Goal: Task Accomplishment & Management: Manage account settings

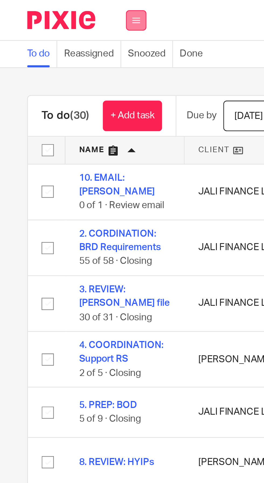
click at [54, 6] on button at bounding box center [54, 8] width 8 height 8
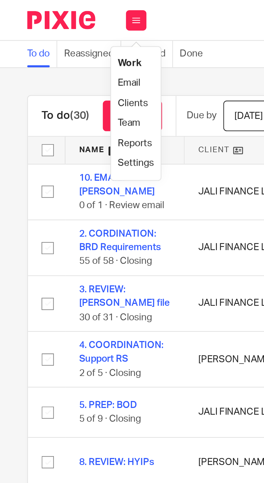
click at [55, 33] on link "Email" at bounding box center [51, 33] width 9 height 4
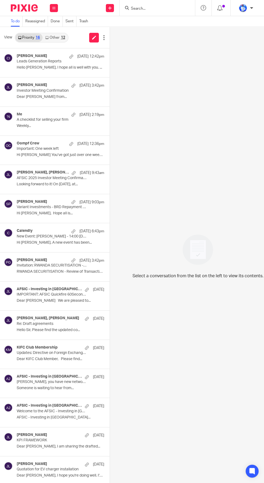
click at [61, 38] on div "12" at bounding box center [63, 38] width 4 height 4
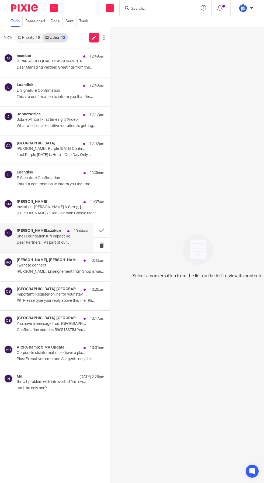
click at [70, 234] on p "Shell Foundation KPI Impact Reporting 2025" at bounding box center [45, 236] width 57 height 5
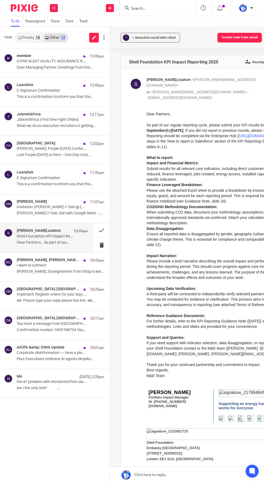
scroll to position [0, 0]
click at [57, 378] on div "Me 25 Sep 2:26pm" at bounding box center [52, 376] width 71 height 5
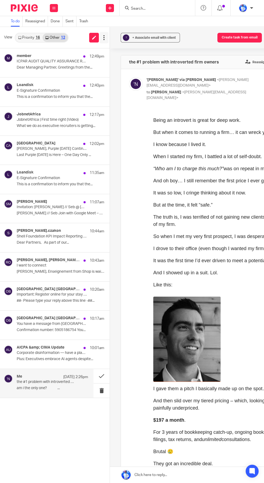
click at [104, 37] on icon at bounding box center [103, 37] width 5 height 5
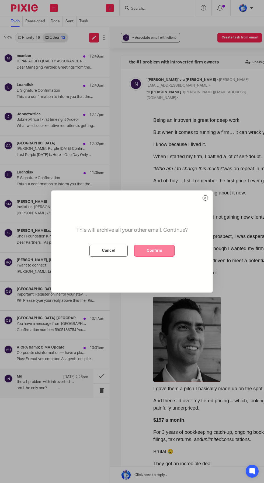
click at [161, 257] on button "Confirm" at bounding box center [154, 251] width 40 height 12
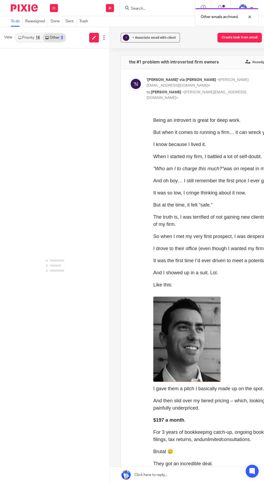
click at [38, 37] on div "16" at bounding box center [38, 38] width 4 height 4
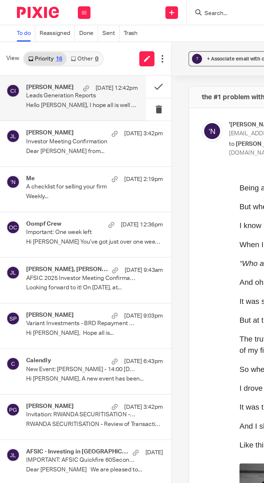
click at [54, 65] on div "Cedric Irambona 25 Sep 12:42pm Leads Generation Reports Hello Felix, I hope all…" at bounding box center [52, 63] width 71 height 18
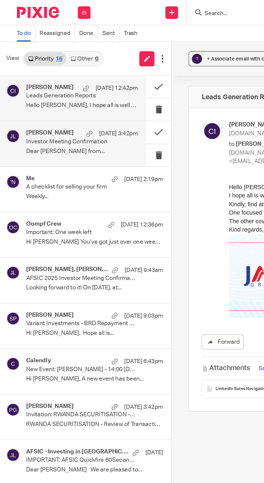
click at [73, 94] on div "Clare McCammon 24 Sep 3:42pm Investor Meeting Confirmation Dear Felix Alexander…" at bounding box center [52, 92] width 71 height 18
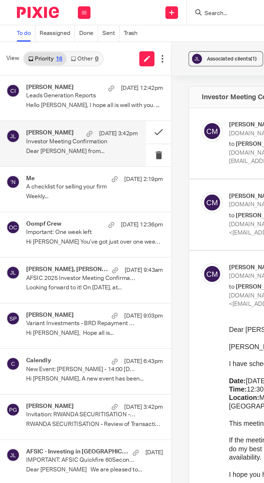
click at [53, 8] on icon at bounding box center [53, 7] width 3 height 3
click at [53, 25] on link "Work" at bounding box center [51, 25] width 9 height 4
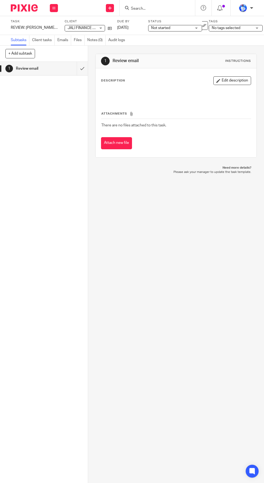
click at [107, 483] on div "1 Review email Instructions Description Edit description Attachments There are …" at bounding box center [176, 264] width 176 height 437
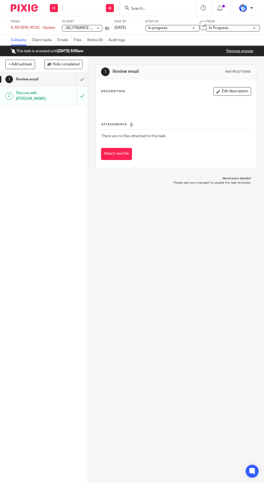
click at [240, 53] on link "Remove snooze" at bounding box center [239, 51] width 27 height 4
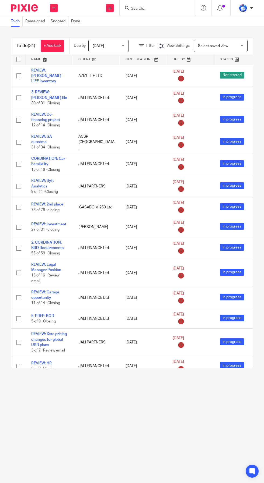
click at [44, 59] on link at bounding box center [49, 59] width 47 height 11
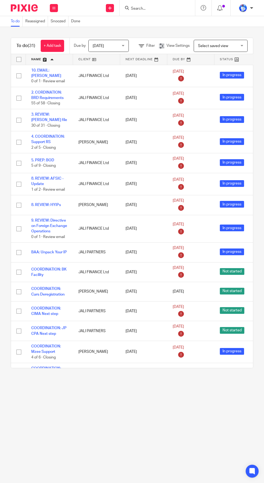
click at [54, 47] on link "+ Add task" at bounding box center [52, 46] width 23 height 12
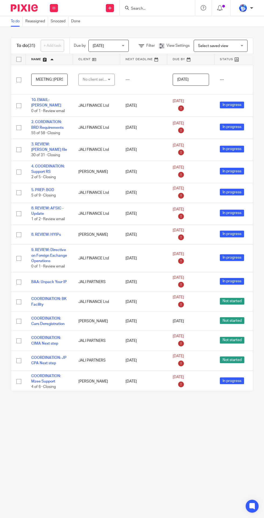
scroll to position [0, 8]
type input "MEETING: Sebastian"
click at [97, 79] on div "No client selected" at bounding box center [95, 79] width 25 height 11
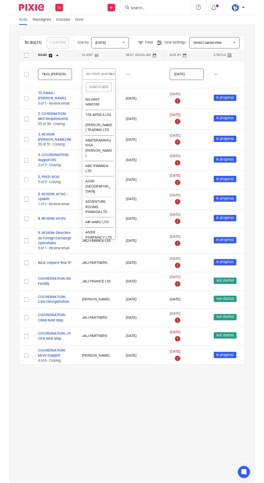
scroll to position [0, 0]
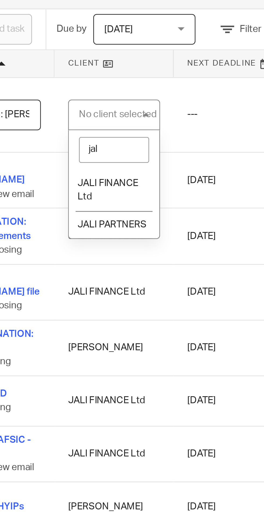
type input "jali"
click at [89, 106] on span "JALI FINANCE Ltd" at bounding box center [94, 109] width 24 height 9
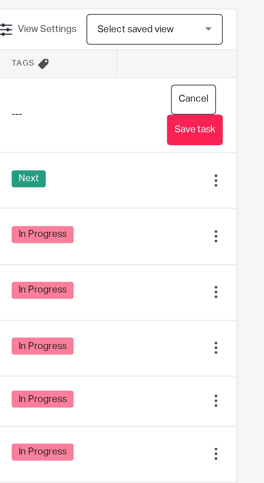
click at [240, 85] on button "Save task" at bounding box center [236, 86] width 22 height 12
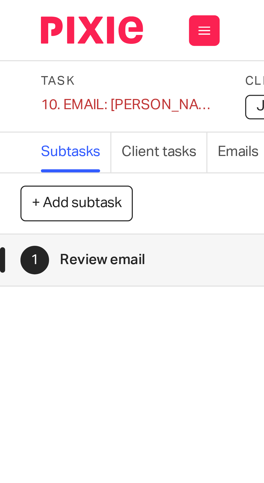
click at [23, 29] on div "10. EMAIL: [PERSON_NAME] Save 10. EMAIL: [PERSON_NAME]" at bounding box center [34, 27] width 47 height 5
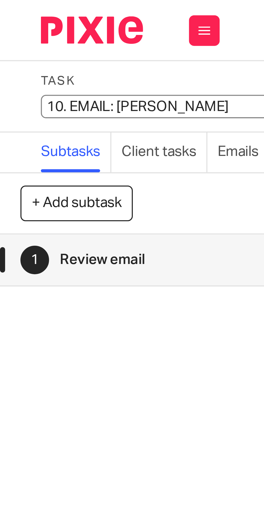
click at [23, 28] on input "10. EMAIL: [PERSON_NAME]" at bounding box center [50, 28] width 79 height 6
click at [23, 29] on input "10. EMAIL: [PERSON_NAME]" at bounding box center [50, 28] width 79 height 6
type input "2. EMAIL: [PERSON_NAME]"
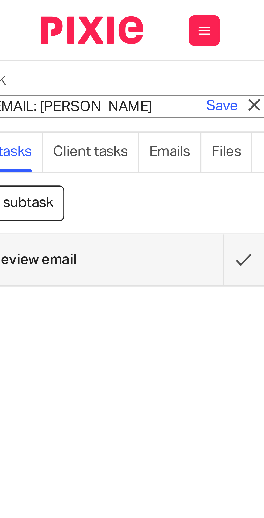
scroll to position [0, 20]
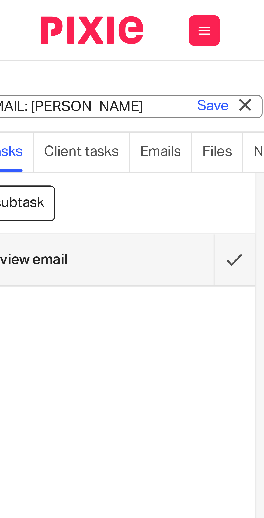
click at [56, 28] on link "Save" at bounding box center [56, 27] width 8 height 5
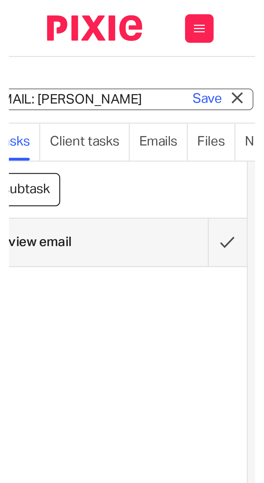
scroll to position [0, 0]
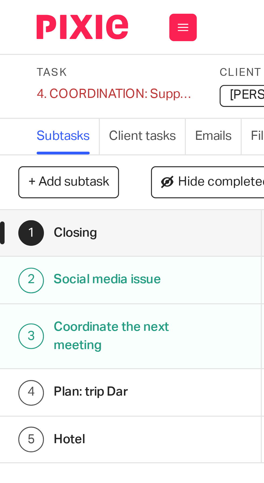
click at [19, 28] on div "4. COORDINATION: Support RS Save 4. COORDINATION: Support RS" at bounding box center [34, 27] width 47 height 5
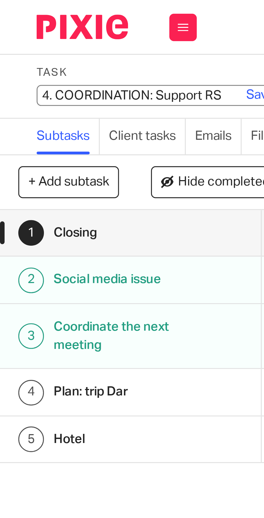
click at [22, 27] on input "4. COORDINATION: Support RS" at bounding box center [50, 28] width 79 height 6
click at [21, 29] on input "4. COORDINATION: Support RS" at bounding box center [50, 28] width 79 height 6
type input "1. COORDINATION: Support RS"
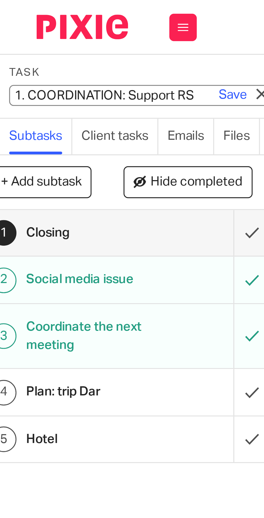
scroll to position [0, 12]
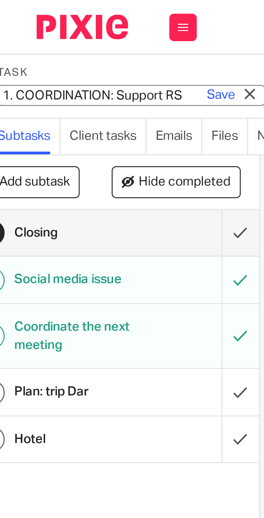
click at [65, 28] on link "Save" at bounding box center [65, 27] width 8 height 5
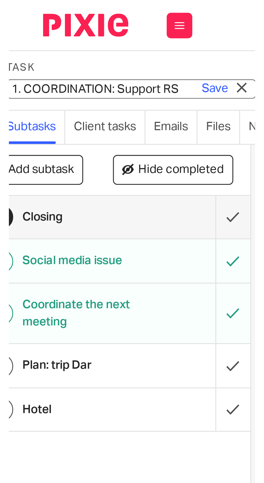
scroll to position [0, 0]
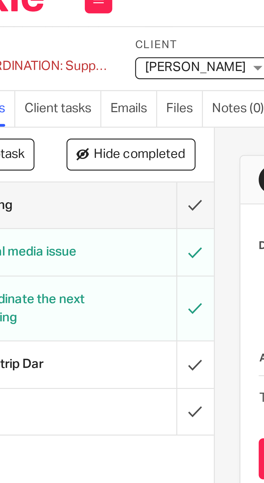
click at [83, 116] on input "submit" at bounding box center [44, 115] width 88 height 13
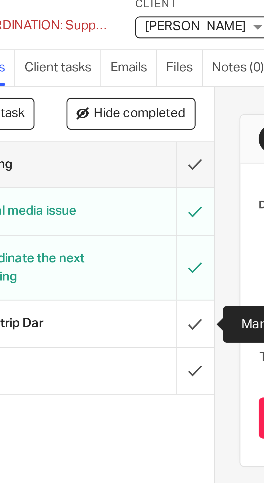
click at [82, 130] on input "submit" at bounding box center [44, 129] width 88 height 13
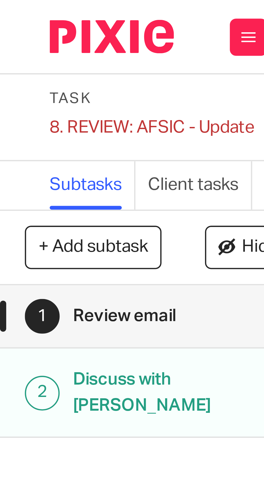
click at [21, 28] on div "8. REVIEW: AFSIC - Update Save 8. REVIEW: AFSIC - Update" at bounding box center [33, 27] width 44 height 5
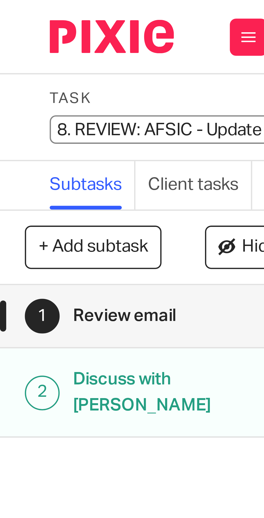
click at [21, 29] on input "8. REVIEW: AFSIC - Update" at bounding box center [50, 28] width 79 height 6
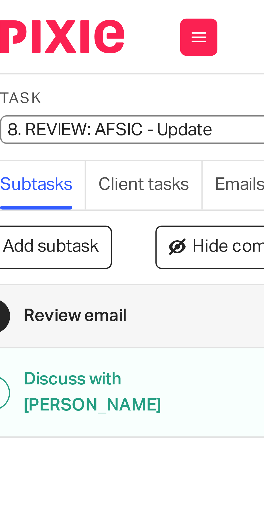
click at [25, 28] on input "8. REVIEW: AFSIC - Update" at bounding box center [50, 28] width 79 height 6
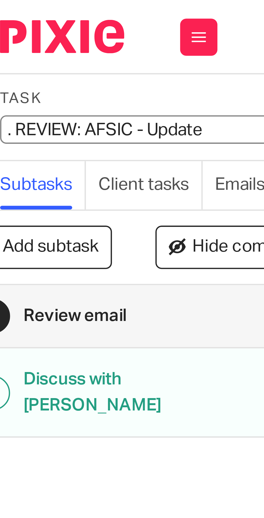
type input "3. REVIEW: AFSIC - Update"
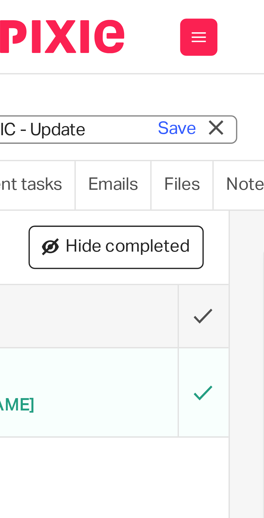
scroll to position [0, 30]
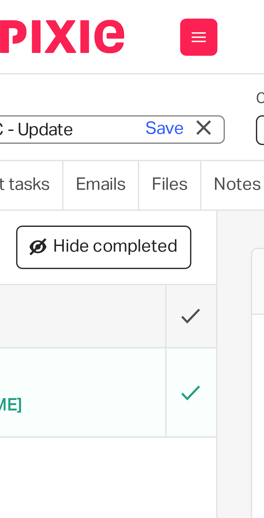
click at [47, 27] on link "Save" at bounding box center [46, 27] width 8 height 5
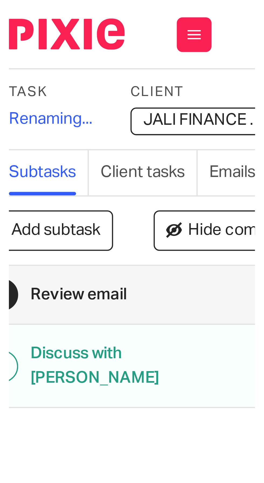
scroll to position [0, 0]
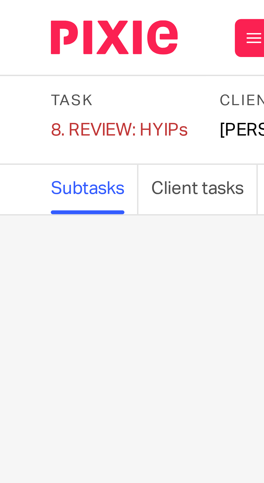
click at [21, 29] on div "8. REVIEW: HYIPs Save 8. REVIEW: HYIPs" at bounding box center [25, 27] width 29 height 5
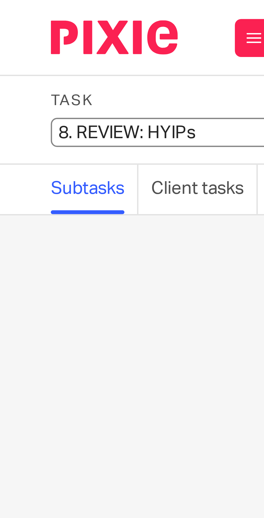
click at [20, 28] on input "8. REVIEW: HYIPs" at bounding box center [50, 28] width 79 height 6
click at [19, 29] on input "8. REVIEW: HYIPs" at bounding box center [50, 28] width 79 height 6
type input "4. REVIEW: HYIPs"
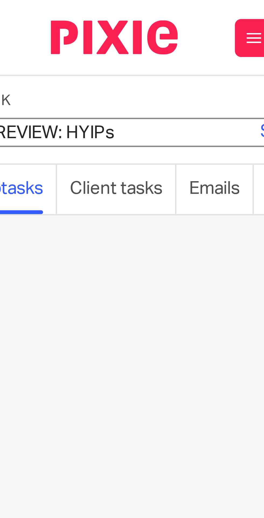
scroll to position [0, 30]
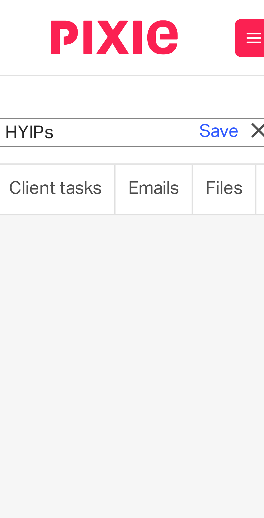
click at [44, 28] on link "Save" at bounding box center [46, 27] width 8 height 5
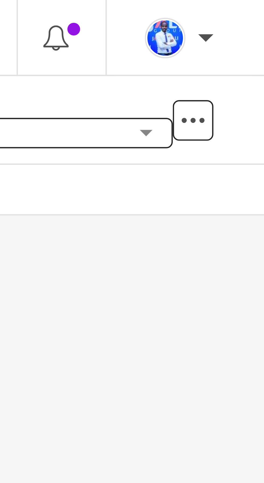
scroll to position [0, 0]
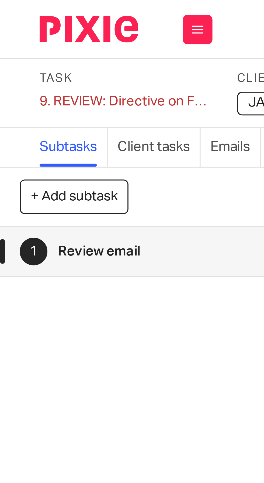
click at [27, 27] on div "9. REVIEW: Directive on Foreign Exchange Operations Save 9. REVIEW: Directive o…" at bounding box center [34, 27] width 47 height 5
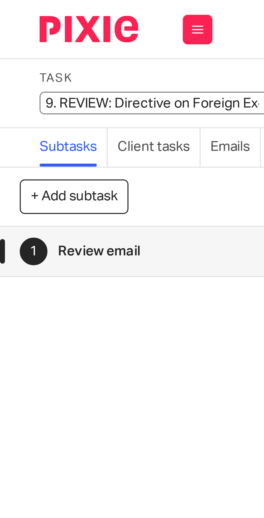
click at [20, 28] on input "9. REVIEW: Directive on Foreign Exchange Operations" at bounding box center [50, 28] width 79 height 6
click at [22, 29] on input "9. REVIEW: Directive on Foreign Exchange Operations" at bounding box center [50, 28] width 79 height 6
type input "5. REVIEW: Directive on Foreign Exchange Operations"
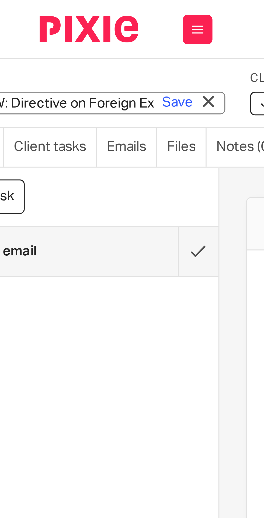
scroll to position [0, 29]
click at [48, 29] on link "Save" at bounding box center [48, 27] width 8 height 5
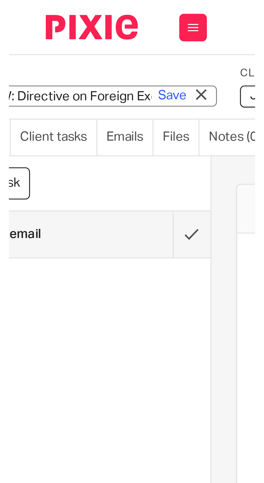
scroll to position [0, 0]
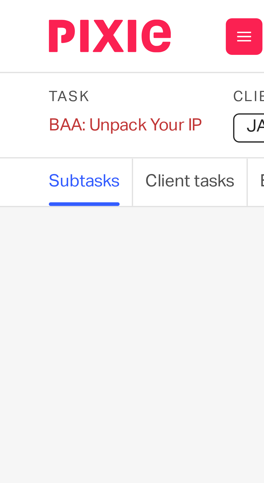
click at [18, 26] on div "BAA: Unpack Your IP Save BAA: Unpack Your IP" at bounding box center [28, 27] width 34 height 5
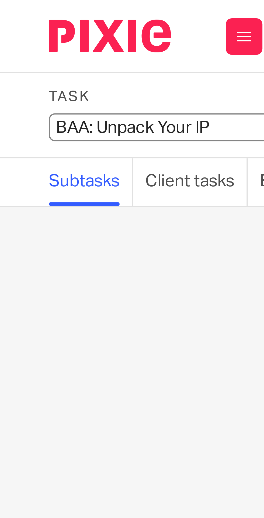
click at [19, 29] on input "BAA: Unpack Your IP" at bounding box center [50, 28] width 79 height 6
click at [21, 28] on input "BAA: Unpack Your IP" at bounding box center [50, 28] width 79 height 6
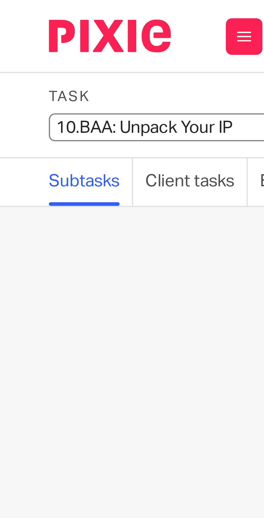
type input "10. BAA: Unpack Your IP"
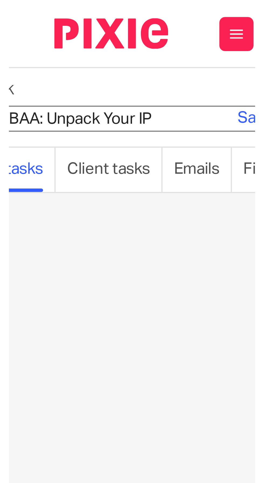
scroll to position [0, 30]
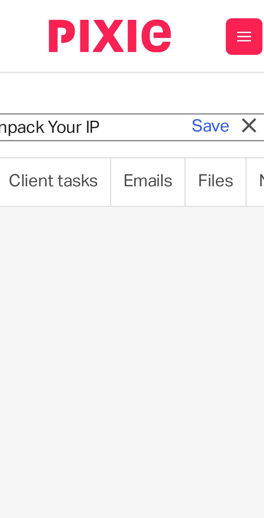
click at [46, 28] on link "Save" at bounding box center [46, 27] width 8 height 5
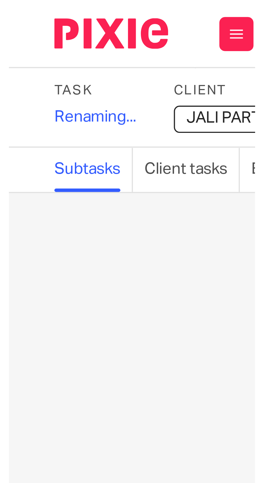
scroll to position [0, 0]
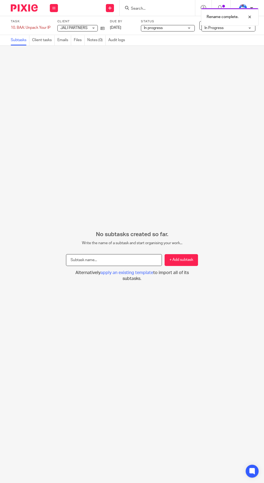
click at [130, 266] on input "text" at bounding box center [114, 260] width 96 height 12
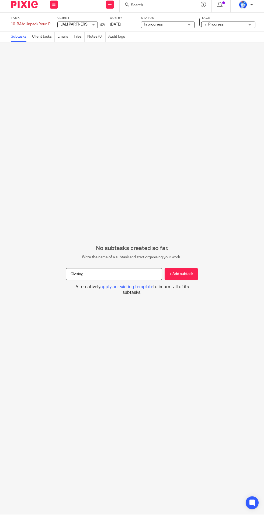
type input "Closing"
click at [190, 284] on button "+ Add subtask" at bounding box center [180, 278] width 33 height 12
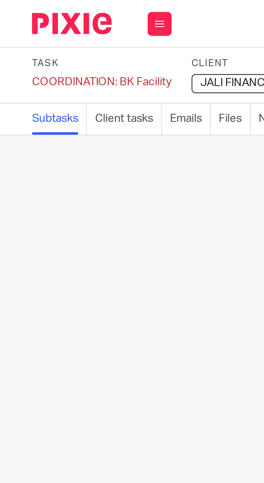
click at [25, 29] on div "COORDINATION: BK Facility Save COORDINATION: BK Facility" at bounding box center [34, 27] width 47 height 5
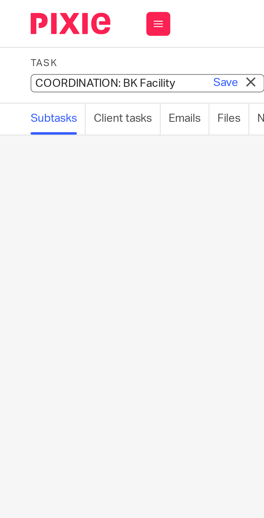
click at [23, 29] on input "COORDINATION: BK Facility" at bounding box center [50, 28] width 79 height 6
click at [24, 27] on input "COORDINATION: BK Facility" at bounding box center [50, 28] width 79 height 6
type input "6. COORDINATION: BK Facility"
click at [76, 28] on link "Save" at bounding box center [76, 27] width 8 height 5
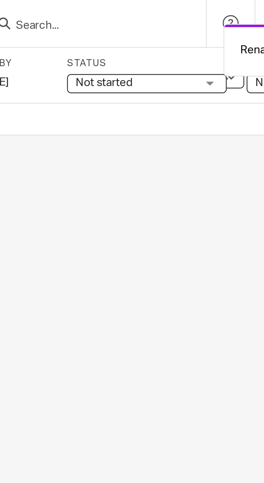
click at [180, 27] on span "Not started" at bounding box center [171, 28] width 40 height 6
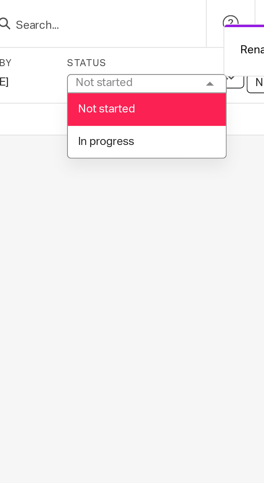
click at [174, 50] on li "In progress" at bounding box center [174, 48] width 53 height 11
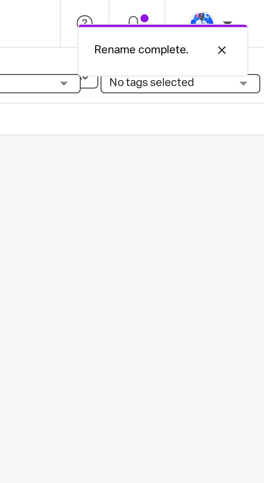
click at [236, 30] on span "No tags selected" at bounding box center [225, 28] width 29 height 4
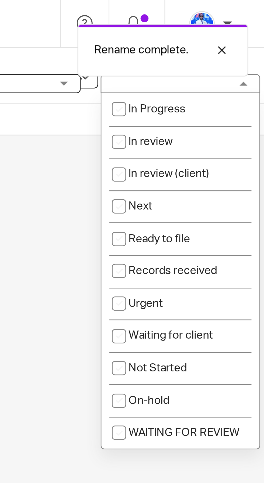
click at [228, 71] on li "Next" at bounding box center [235, 69] width 53 height 11
checkbox input "true"
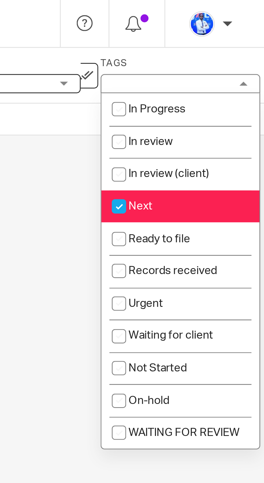
click at [194, 102] on div "No subtasks created so far. Write the name of a subtask and start organising yo…" at bounding box center [132, 264] width 264 height 437
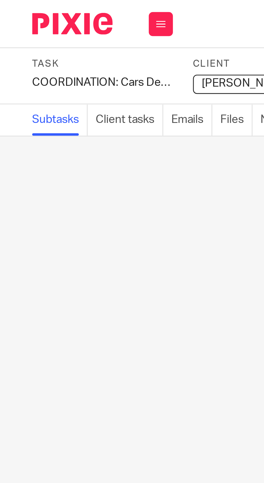
click at [23, 27] on div "COORDINATION: Cars Deregistration Save COORDINATION: Cars Deregistration" at bounding box center [34, 27] width 47 height 5
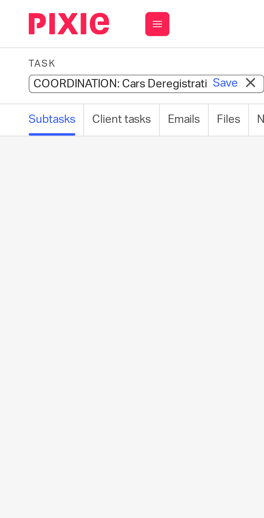
click at [23, 29] on input "COORDINATION: Cars Deregistration" at bounding box center [50, 28] width 79 height 6
click at [22, 28] on input "COORDINATION: Cars Deregistration" at bounding box center [50, 28] width 79 height 6
type input "7. COORDINATION: Cars Deregistration"
click at [76, 28] on link "Save" at bounding box center [76, 27] width 8 height 5
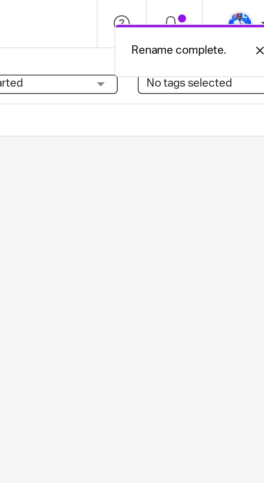
click at [189, 27] on span "Not started" at bounding box center [171, 28] width 40 height 6
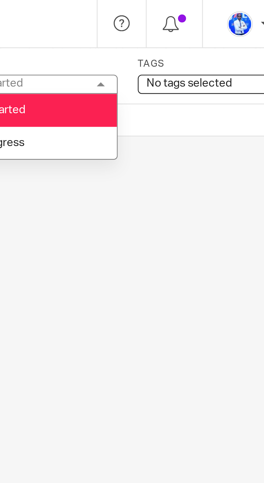
click at [186, 47] on li "In progress" at bounding box center [174, 48] width 53 height 11
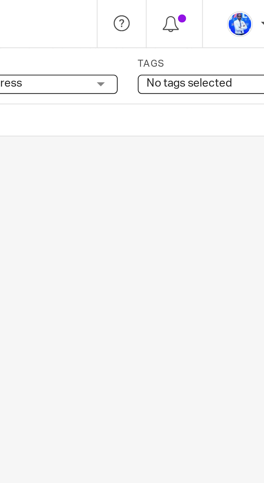
click at [227, 29] on span "No tags selected" at bounding box center [225, 28] width 29 height 4
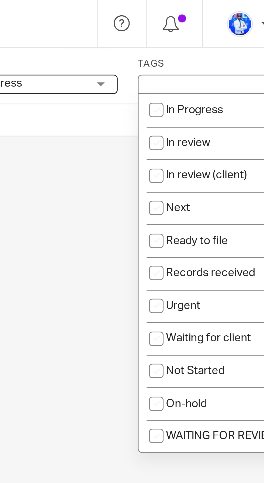
click at [227, 69] on li "Next" at bounding box center [235, 69] width 53 height 11
checkbox input "true"
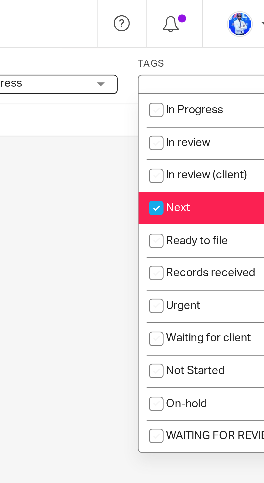
click at [190, 97] on div "No subtasks created so far. Write the name of a subtask and start organising yo…" at bounding box center [132, 264] width 264 height 437
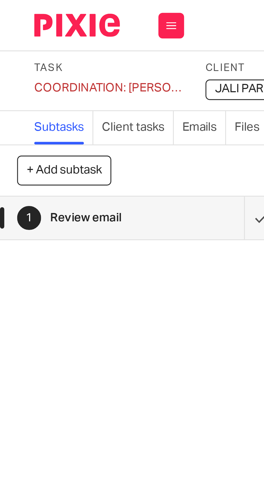
click at [28, 27] on div "COORDINATION: [PERSON_NAME] program Save COORDINATION: [PERSON_NAME] program" at bounding box center [34, 27] width 47 height 5
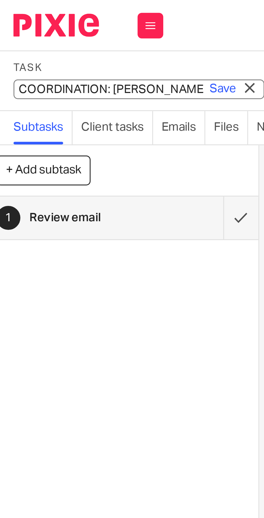
click at [24, 27] on input "COORDINATION: [PERSON_NAME] program" at bounding box center [50, 28] width 79 height 6
click at [25, 28] on input "COORDINATION: [PERSON_NAME] program" at bounding box center [50, 28] width 79 height 6
type input "8. COORDINATION: [PERSON_NAME] program"
click at [75, 30] on link "Save" at bounding box center [76, 27] width 8 height 5
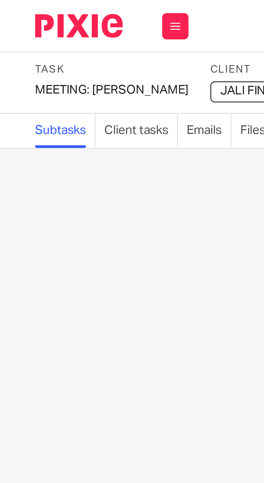
click at [22, 29] on div "MEETING: Sebastian Save MEETING: Sebastian" at bounding box center [34, 27] width 47 height 5
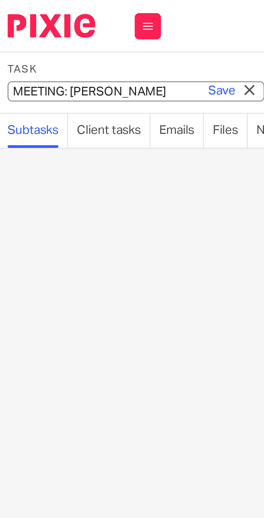
click at [20, 28] on input "MEETING: Sebastian" at bounding box center [50, 28] width 79 height 6
type input "9. MEETING: [PERSON_NAME]"
click at [75, 27] on link "Save" at bounding box center [76, 27] width 8 height 5
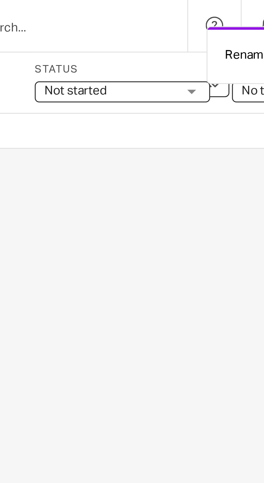
click at [178, 26] on span "Not started" at bounding box center [171, 28] width 40 height 6
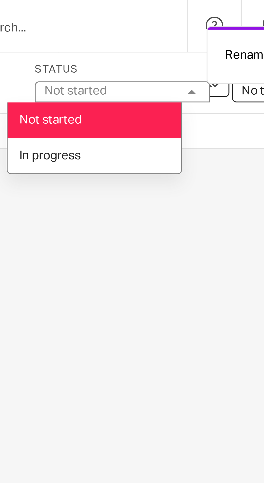
click at [171, 49] on li "In progress" at bounding box center [166, 48] width 53 height 11
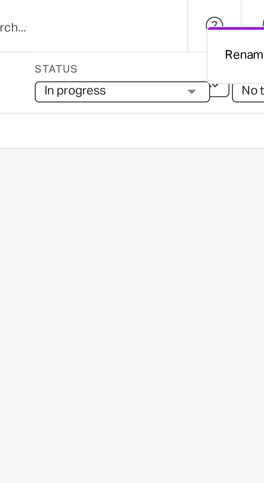
click at [211, 29] on span "No tags selected" at bounding box center [225, 28] width 29 height 4
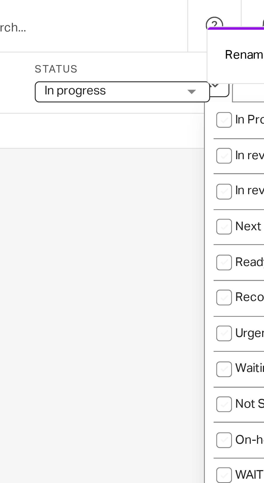
click at [210, 70] on input "checkbox" at bounding box center [206, 70] width 10 height 10
checkbox input "true"
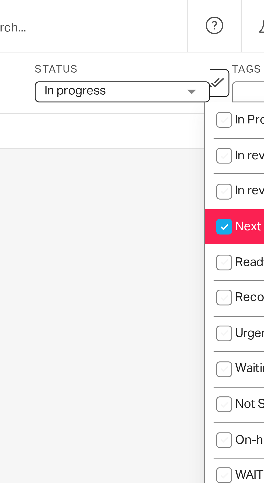
click at [180, 88] on div "No subtasks created so far. Write the name of a subtask and start organising yo…" at bounding box center [132, 264] width 264 height 437
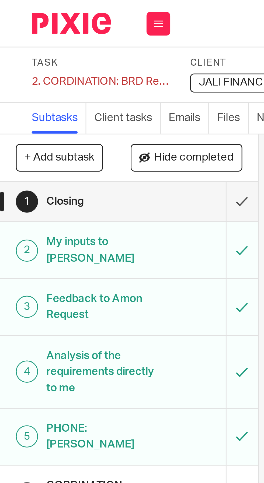
click at [20, 26] on div "2. CORDINATION: BRD Requirements Save 2. CORDINATION: BRD Requirements" at bounding box center [34, 27] width 47 height 5
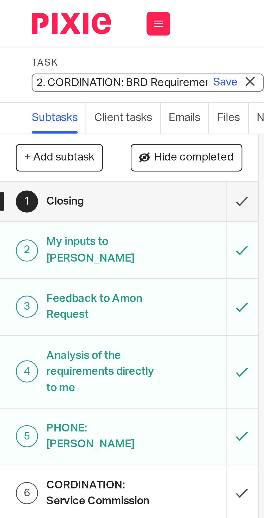
click at [24, 27] on input "2. CORDINATION: BRD Requirements" at bounding box center [50, 28] width 79 height 6
click at [23, 28] on input "2. CORDINATION: BRD Requirements" at bounding box center [50, 28] width 79 height 6
type input "CORDINATION: BRD Requirements"
click at [74, 26] on link "Save" at bounding box center [76, 27] width 8 height 5
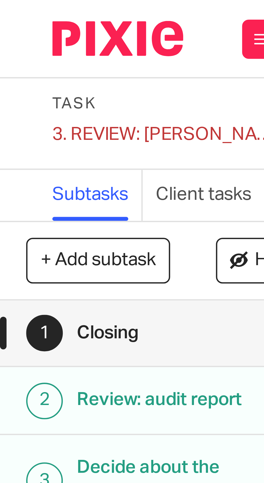
click at [17, 26] on div "3. REVIEW: [PERSON_NAME] file Save 3. REVIEW: [PERSON_NAME] file" at bounding box center [34, 27] width 47 height 5
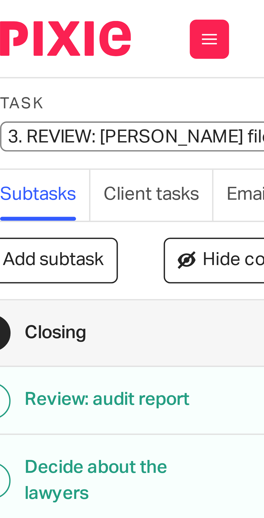
click at [20, 28] on input "3. REVIEW: Jean Paul file" at bounding box center [50, 28] width 79 height 6
click at [20, 29] on input "3. REVIEW: Jean Paul file" at bounding box center [50, 28] width 79 height 6
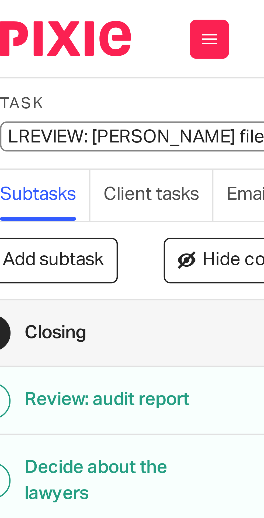
type input "REVIEW: Jean Paul file"
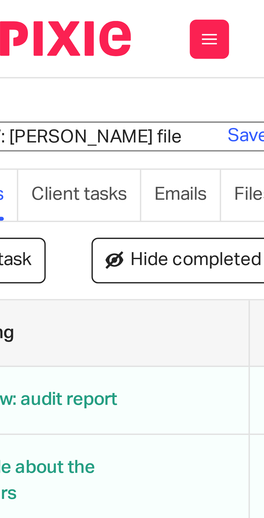
scroll to position [0, 21]
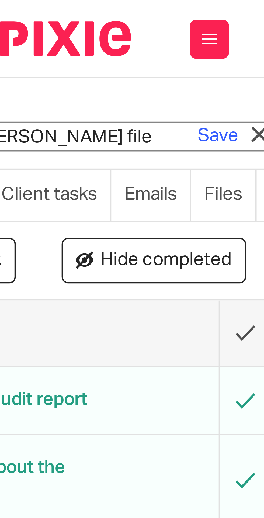
click at [54, 29] on link "Save" at bounding box center [55, 27] width 8 height 5
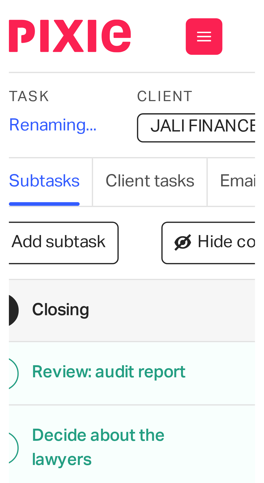
scroll to position [0, 0]
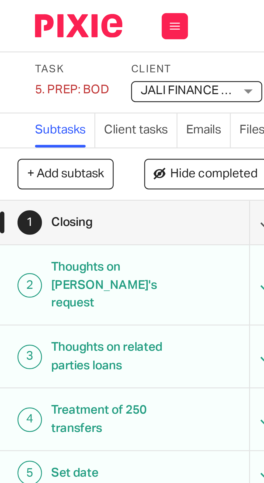
click at [15, 26] on div "5. PREP: BOD Save 5. PREP: BOD" at bounding box center [22, 27] width 23 height 5
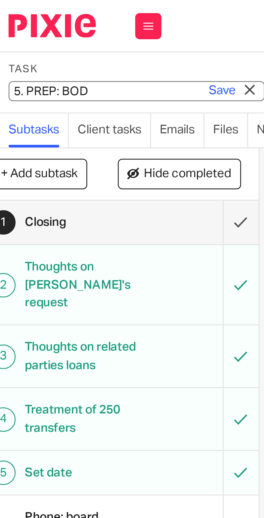
click at [17, 28] on input "5. PREP: BOD" at bounding box center [50, 28] width 79 height 6
type input "PREP: BOD"
click at [74, 28] on link "Save" at bounding box center [76, 27] width 8 height 5
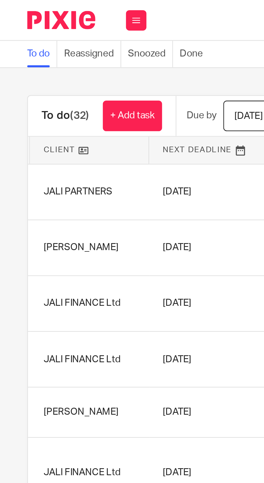
scroll to position [0, 103]
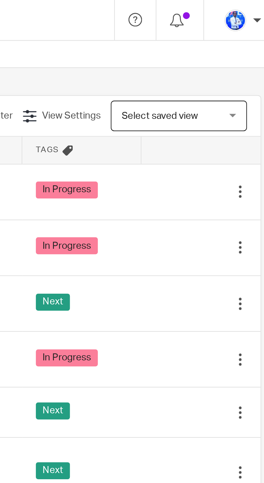
click at [201, 119] on td "Next" at bounding box center [181, 120] width 47 height 22
click at [216, 122] on icon at bounding box center [217, 120] width 5 height 5
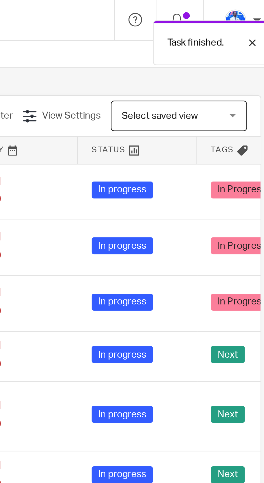
scroll to position [0, 0]
